Goal: Task Accomplishment & Management: Manage account settings

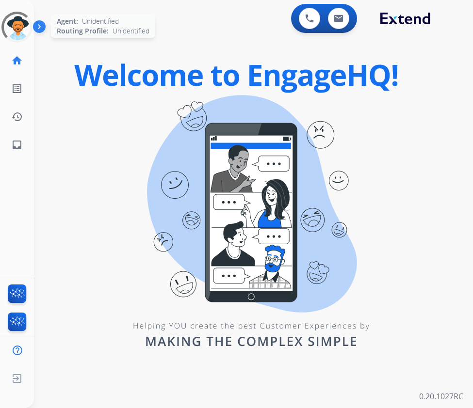
click at [16, 21] on div at bounding box center [17, 27] width 44 height 44
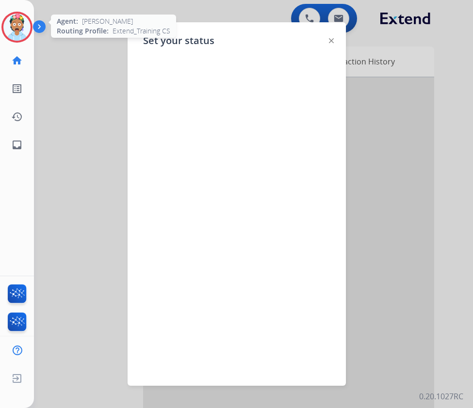
click at [332, 38] on div at bounding box center [331, 40] width 5 height 12
click at [20, 22] on img at bounding box center [16, 27] width 27 height 27
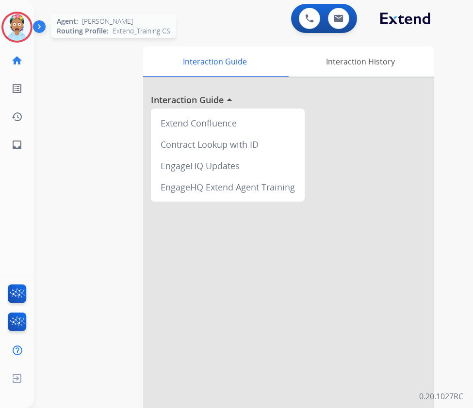
click at [16, 24] on img at bounding box center [16, 27] width 27 height 27
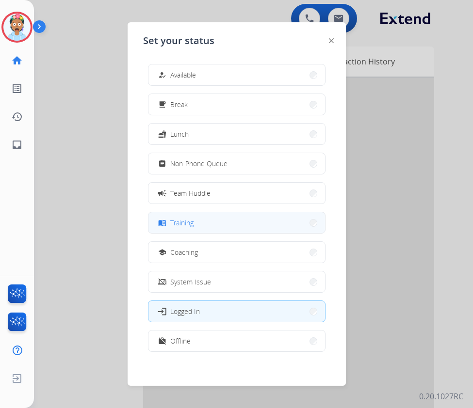
click at [173, 228] on button "menu_book Training" at bounding box center [236, 222] width 176 height 21
